Goal: Find specific page/section: Find specific page/section

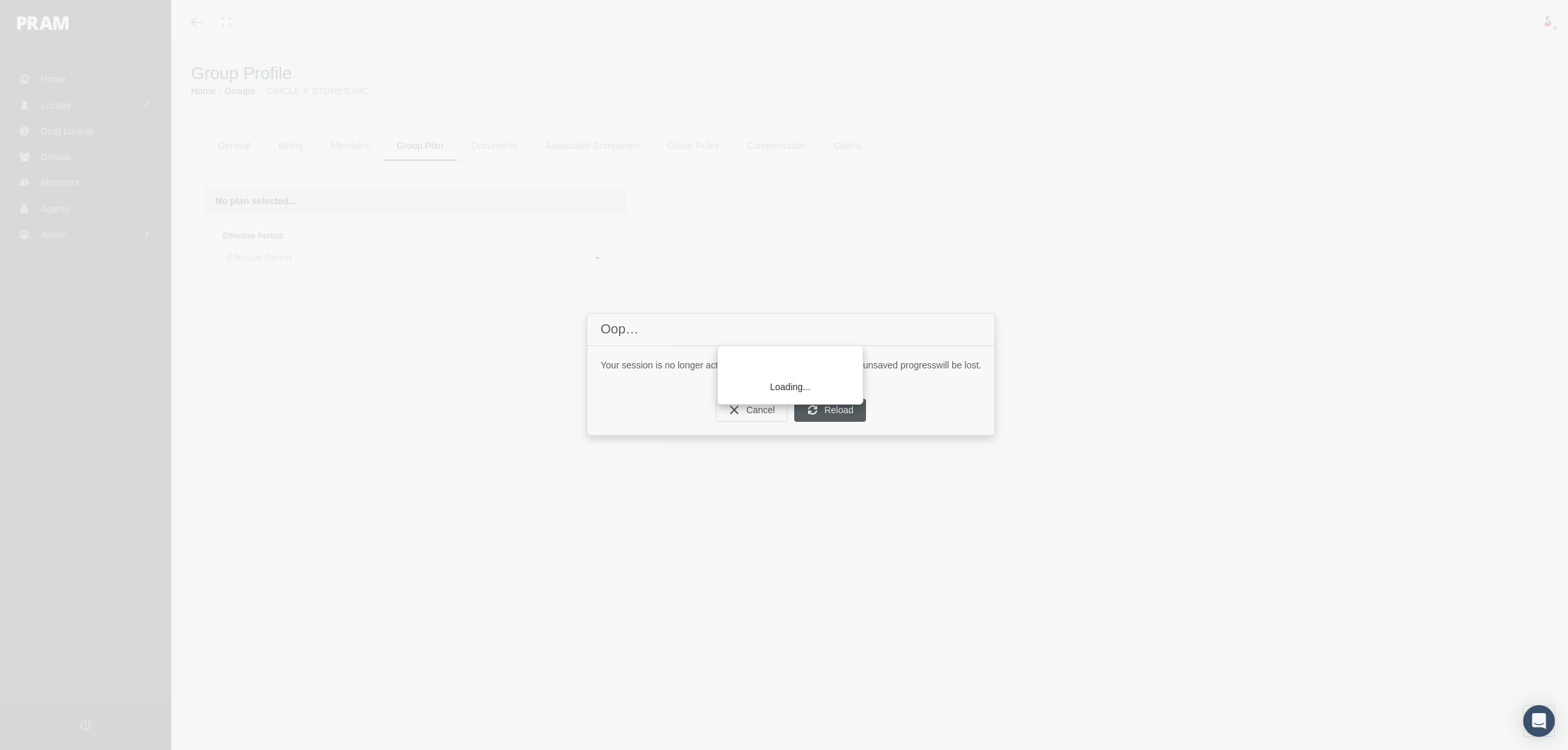
scroll to position [28, 0]
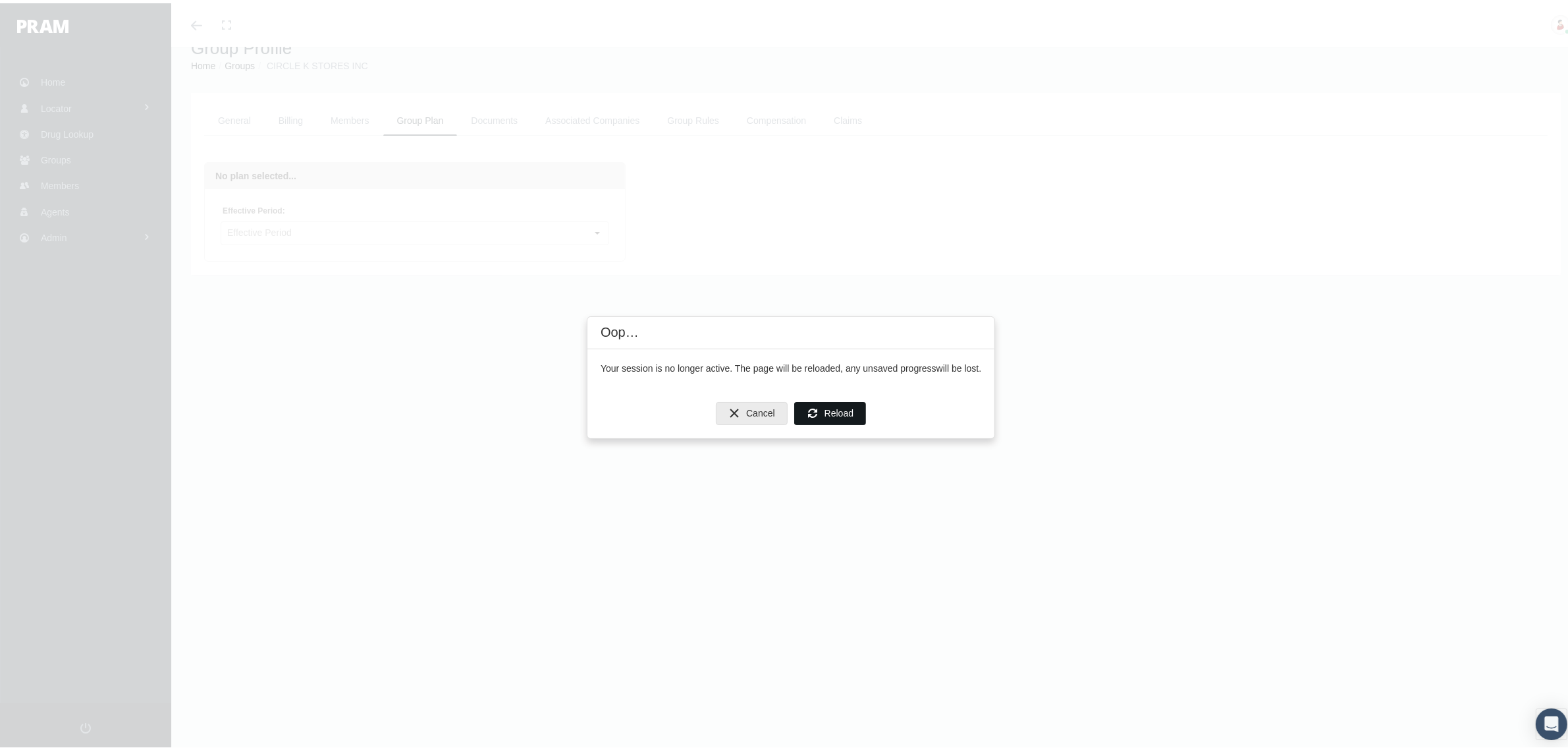
click at [846, 404] on span "Reload" at bounding box center [839, 410] width 29 height 11
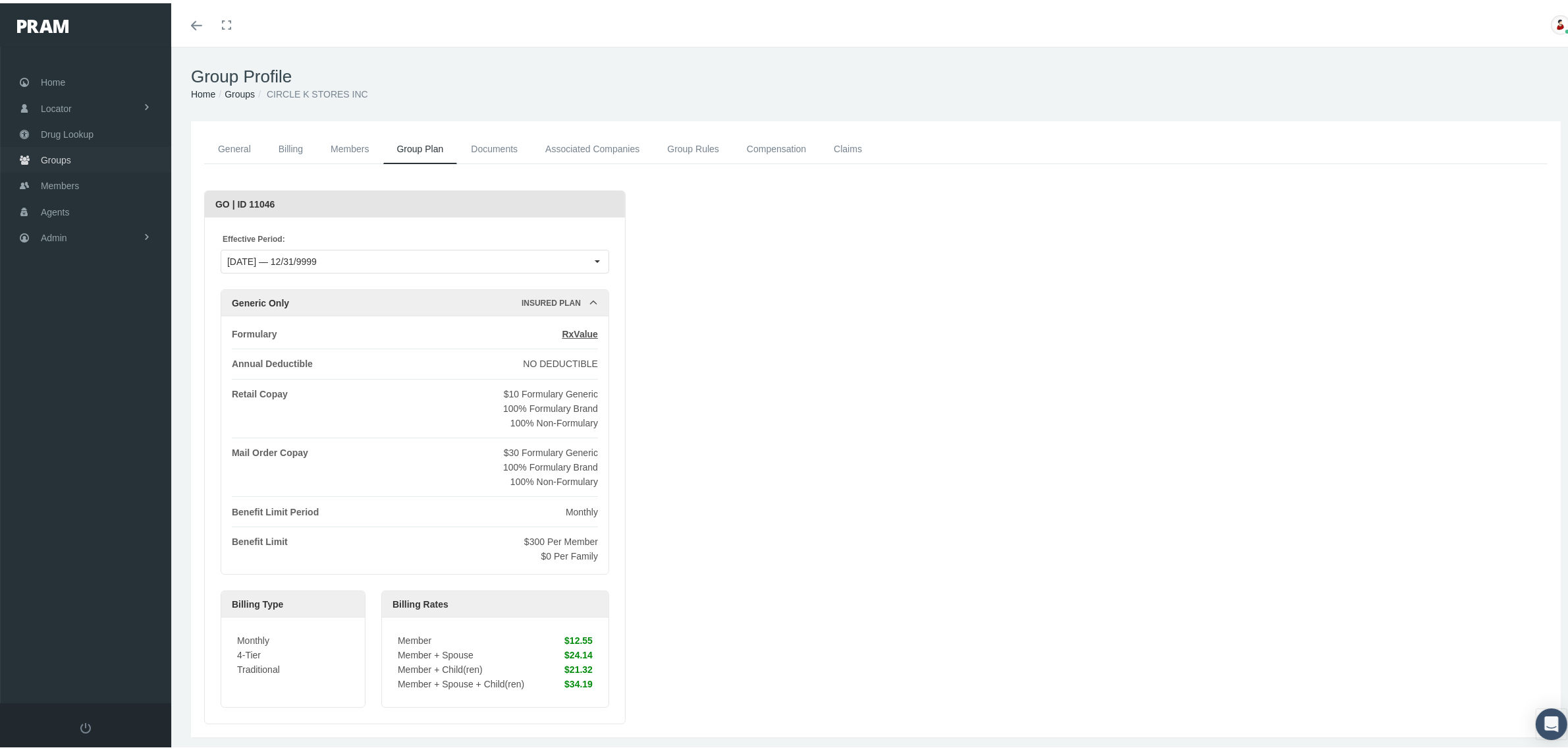
click at [63, 152] on span "Groups" at bounding box center [56, 157] width 30 height 25
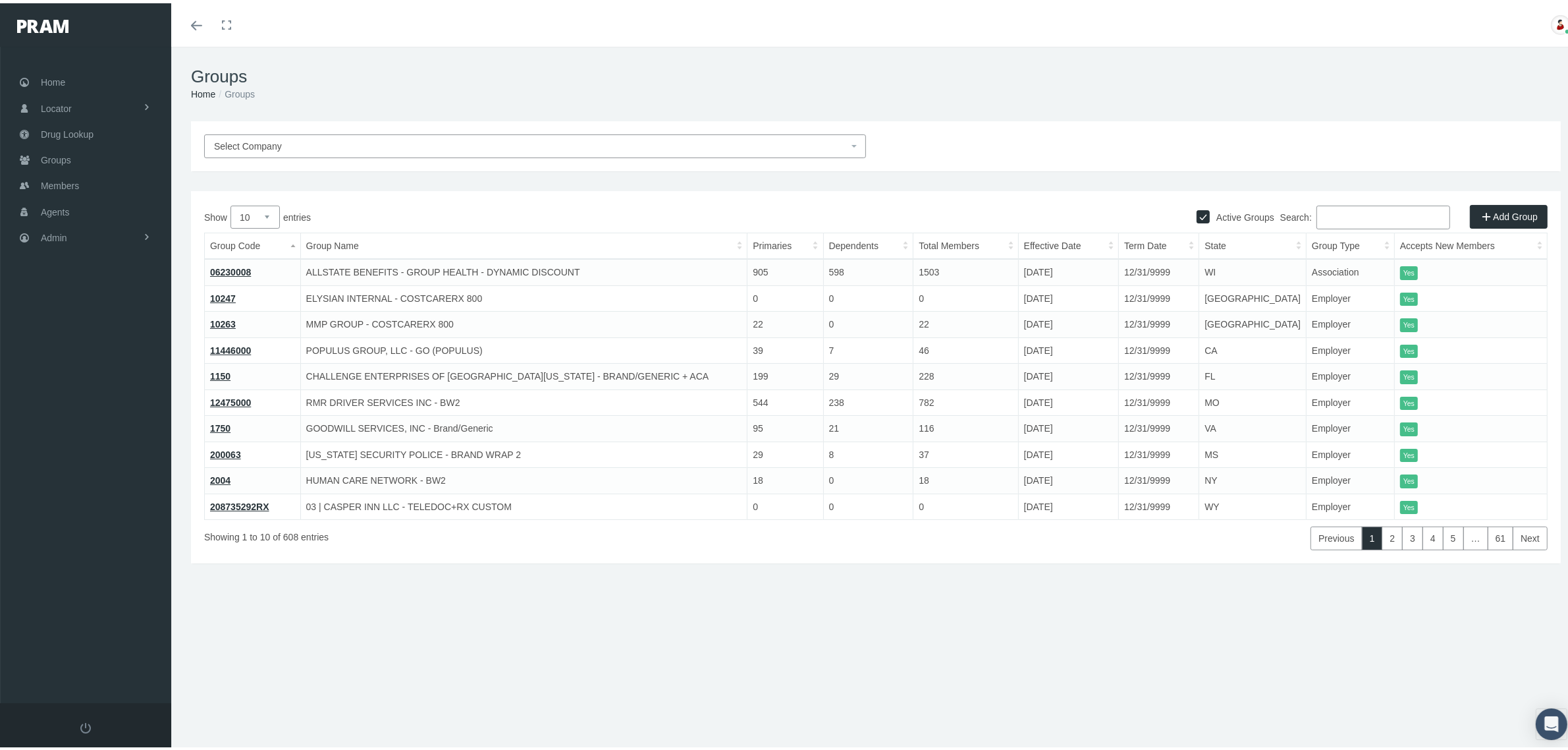
click at [1370, 208] on input "Search:" at bounding box center [1383, 214] width 134 height 24
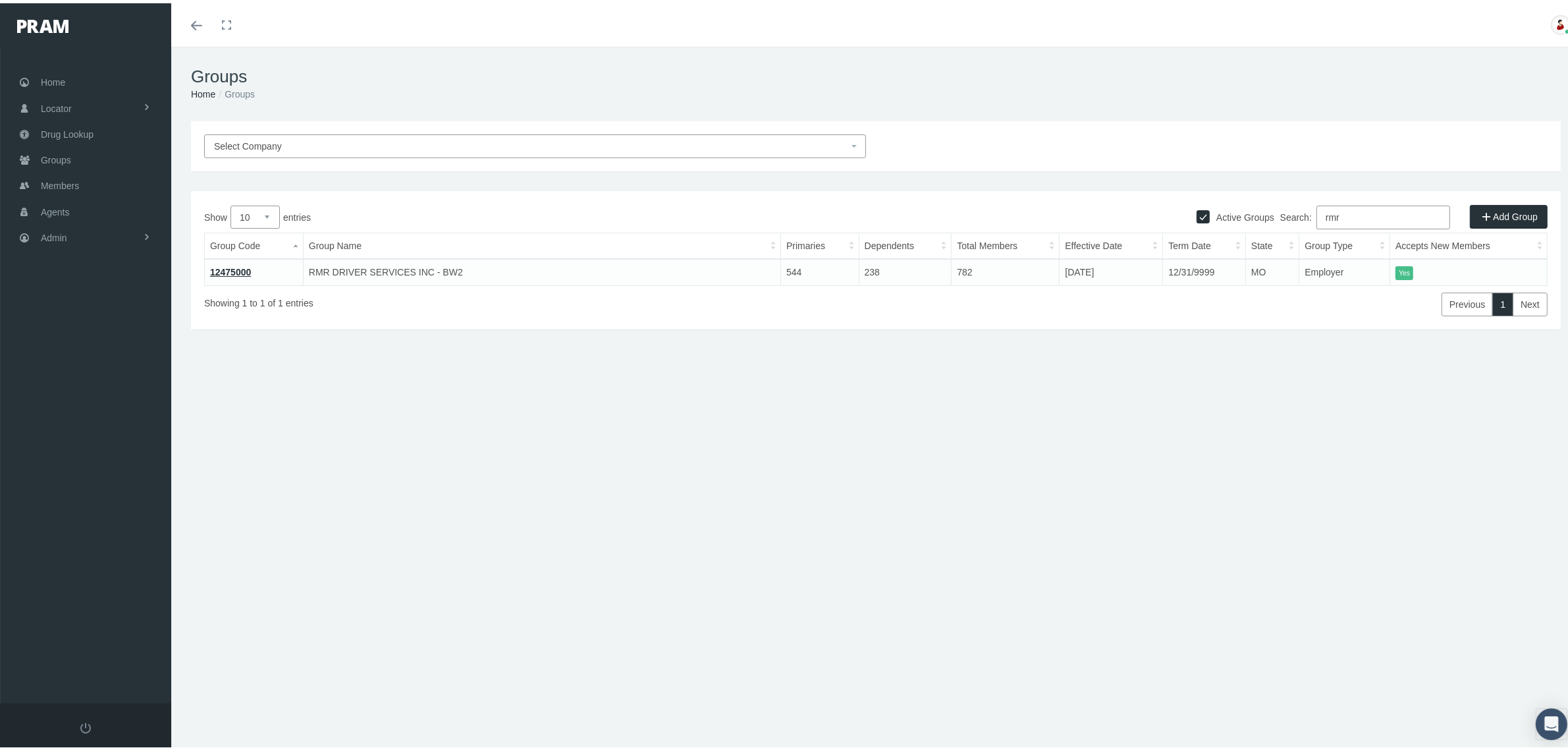
type input "rmr"
click at [238, 270] on link "12475000" at bounding box center [230, 269] width 41 height 11
